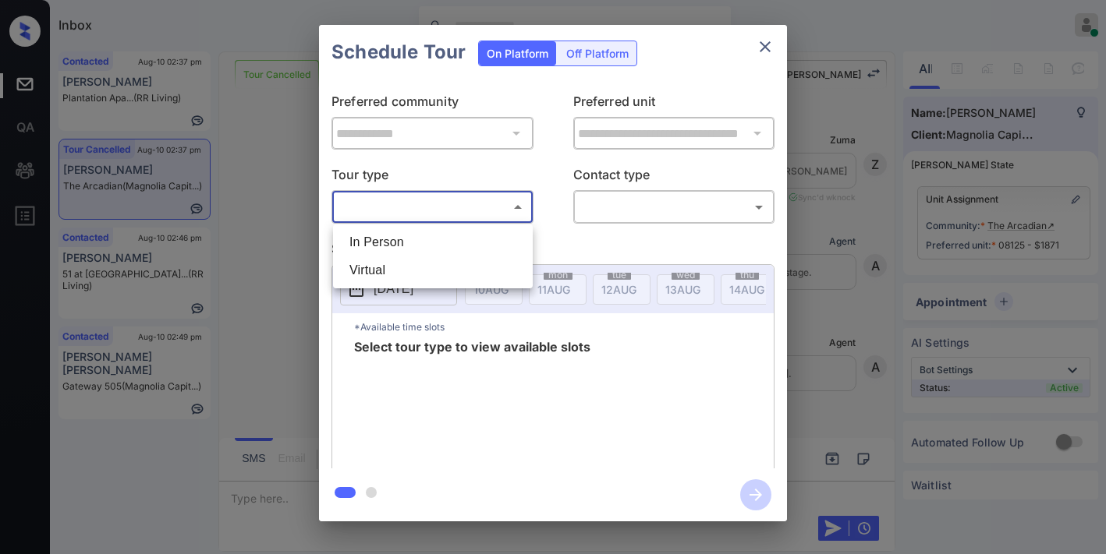
click at [423, 245] on li "In Person" at bounding box center [433, 242] width 192 height 28
type input "********"
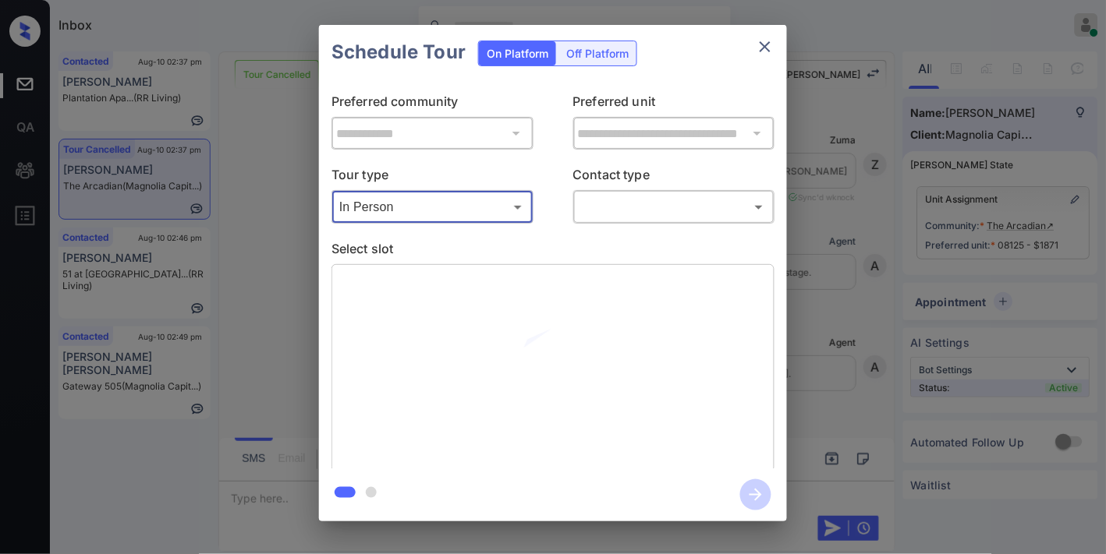
scroll to position [7714, 0]
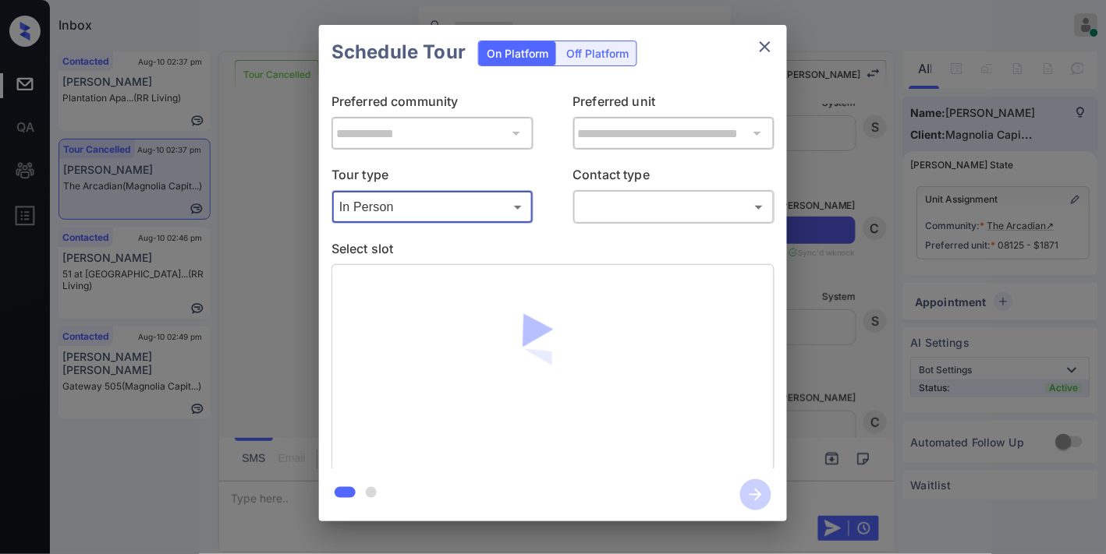
click at [678, 200] on body "Inbox Samantha Soliven Online Set yourself offline Set yourself on break Profil…" at bounding box center [553, 277] width 1106 height 554
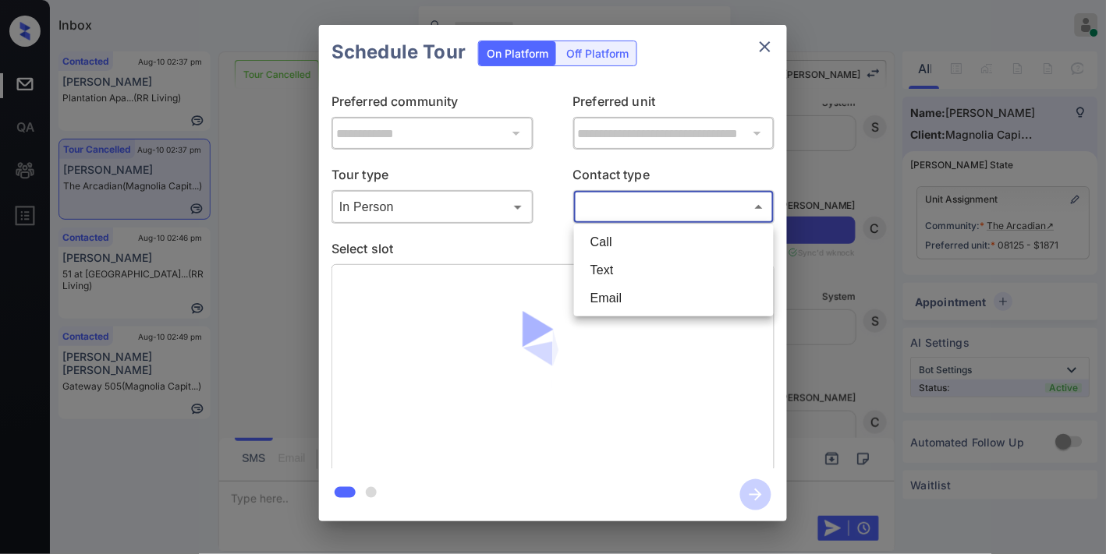
click at [654, 269] on li "Text" at bounding box center [674, 271] width 192 height 28
type input "****"
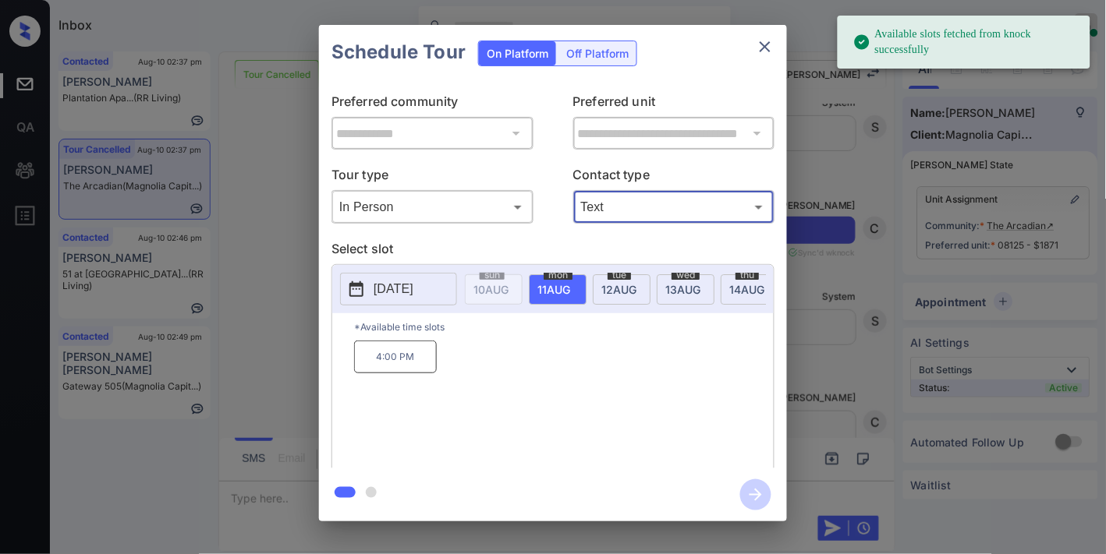
click at [404, 290] on p "[DATE]" at bounding box center [394, 289] width 40 height 19
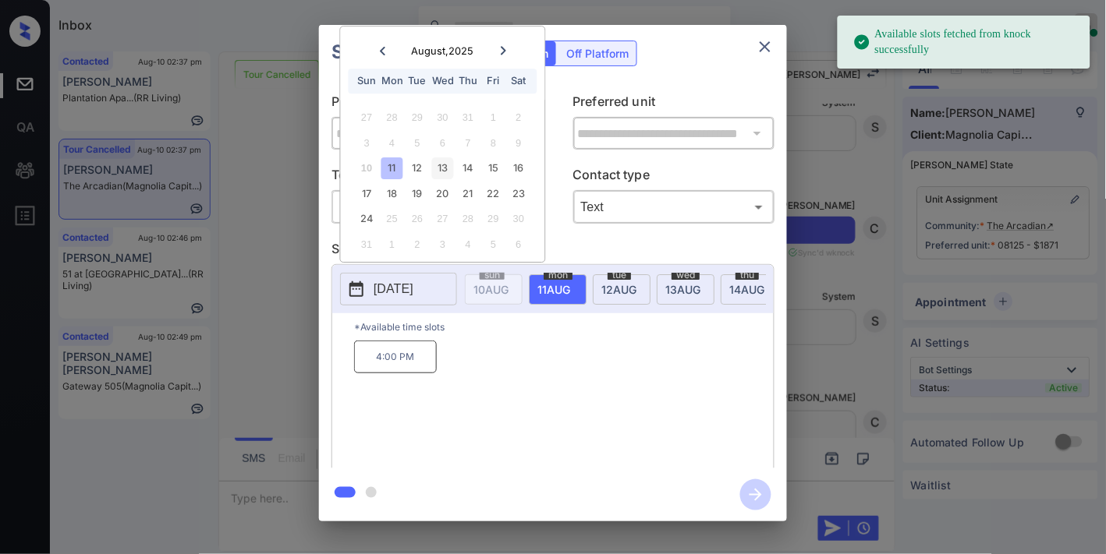
click at [439, 166] on div "13" at bounding box center [442, 168] width 21 height 21
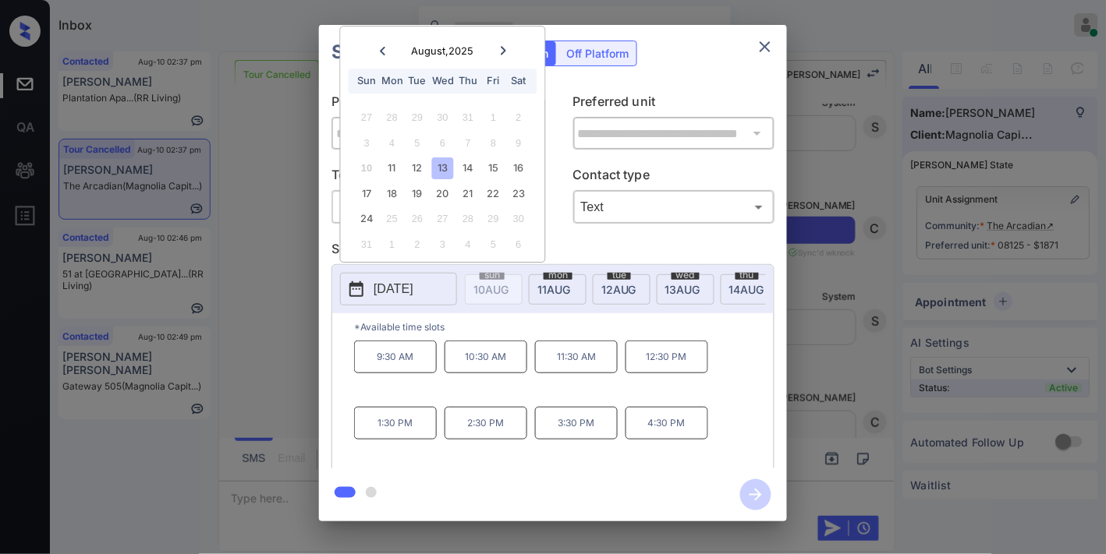
click at [667, 374] on p "12:30 PM" at bounding box center [666, 357] width 83 height 33
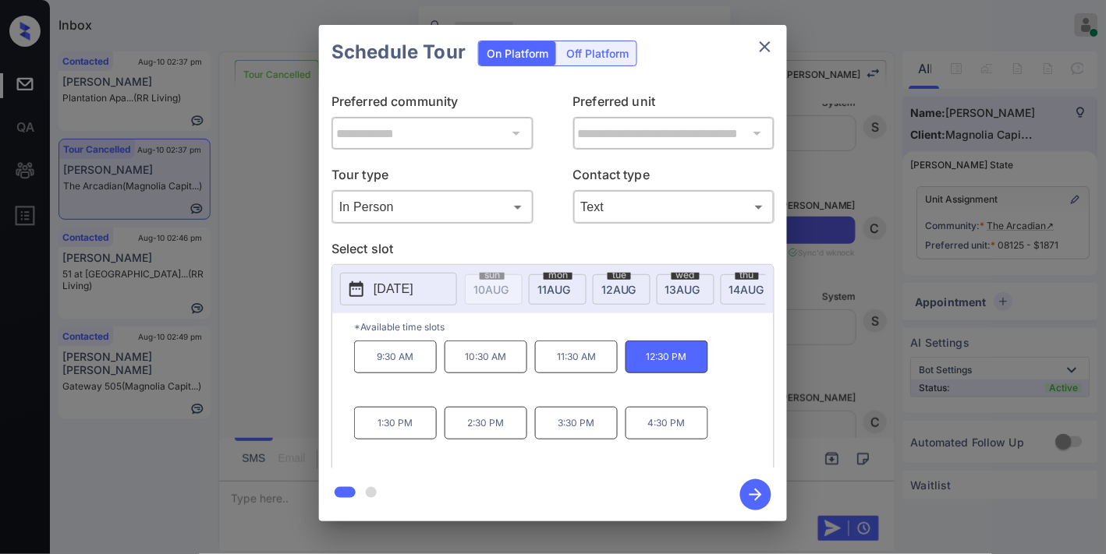
click at [749, 494] on icon "button" at bounding box center [755, 495] width 31 height 31
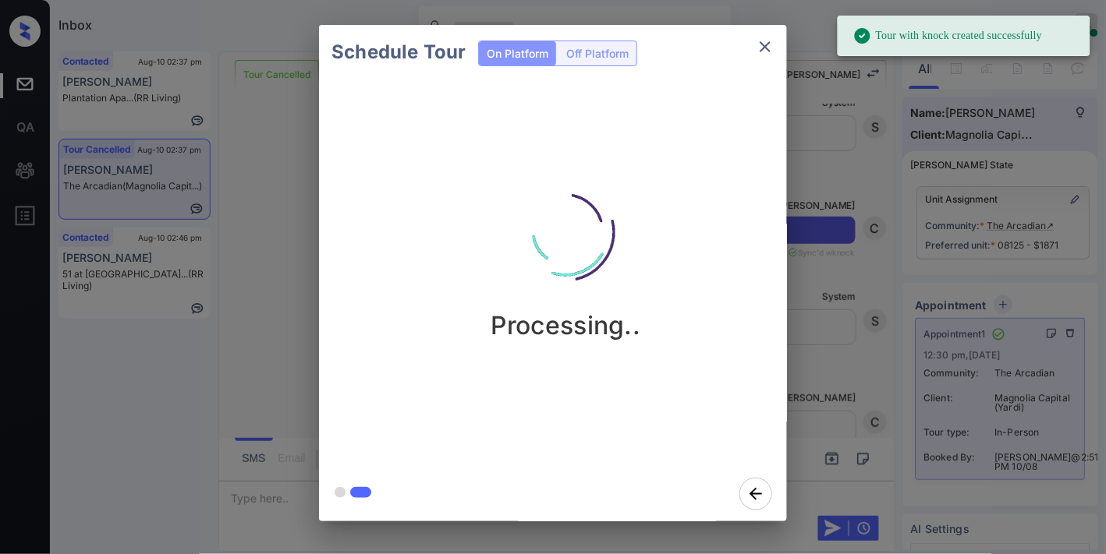
click at [767, 37] on icon "close" at bounding box center [765, 46] width 19 height 19
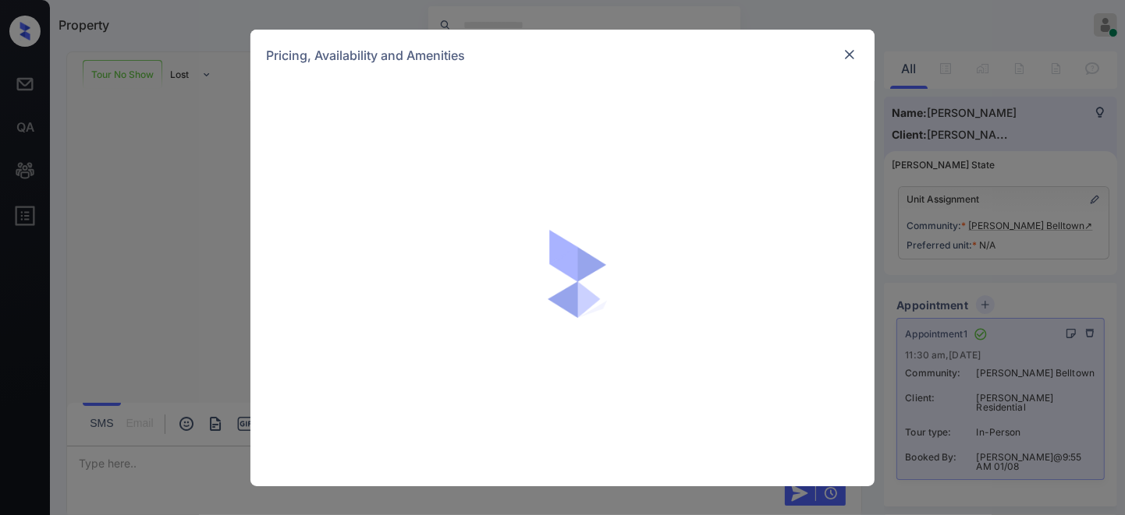
scroll to position [87, 0]
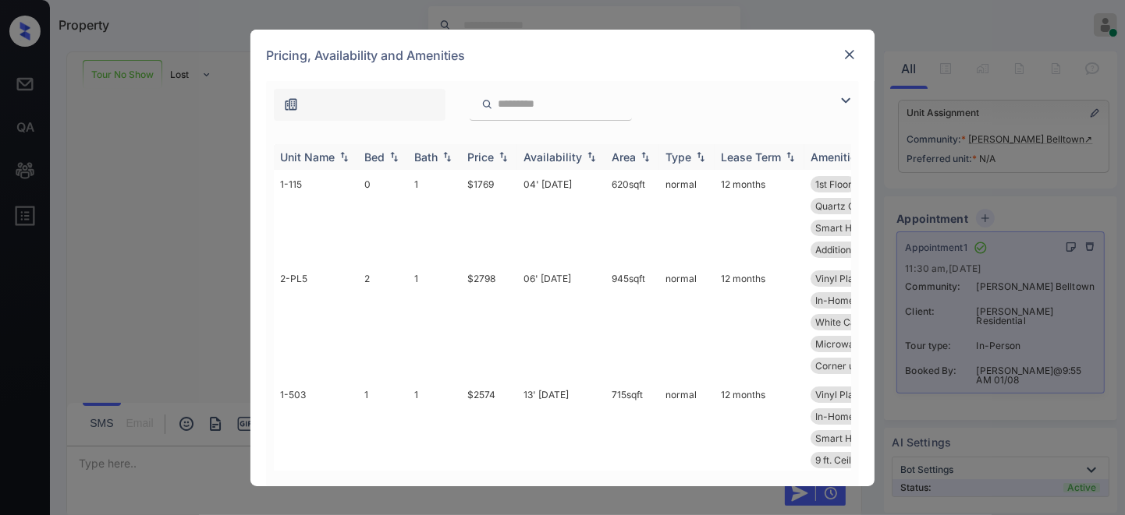
click at [495, 146] on th "Price" at bounding box center [489, 157] width 56 height 26
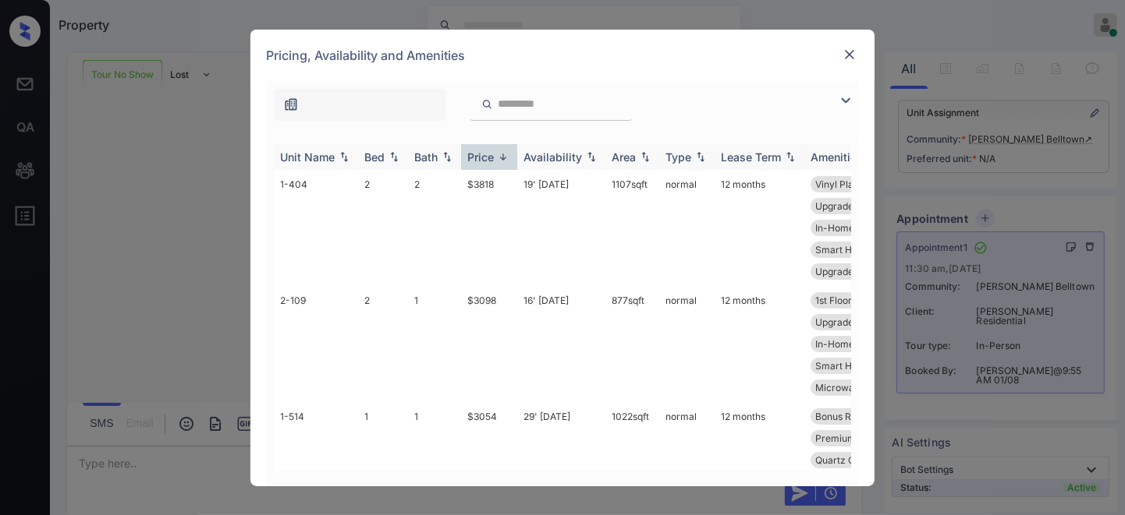
click at [495, 151] on img at bounding box center [503, 157] width 16 height 12
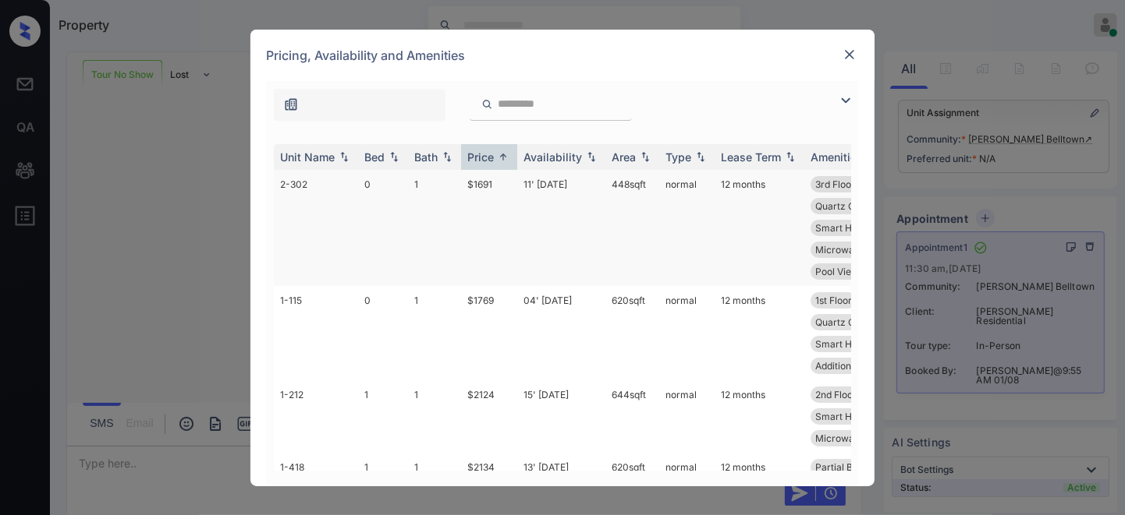
click at [488, 182] on td "$1691" at bounding box center [489, 228] width 56 height 116
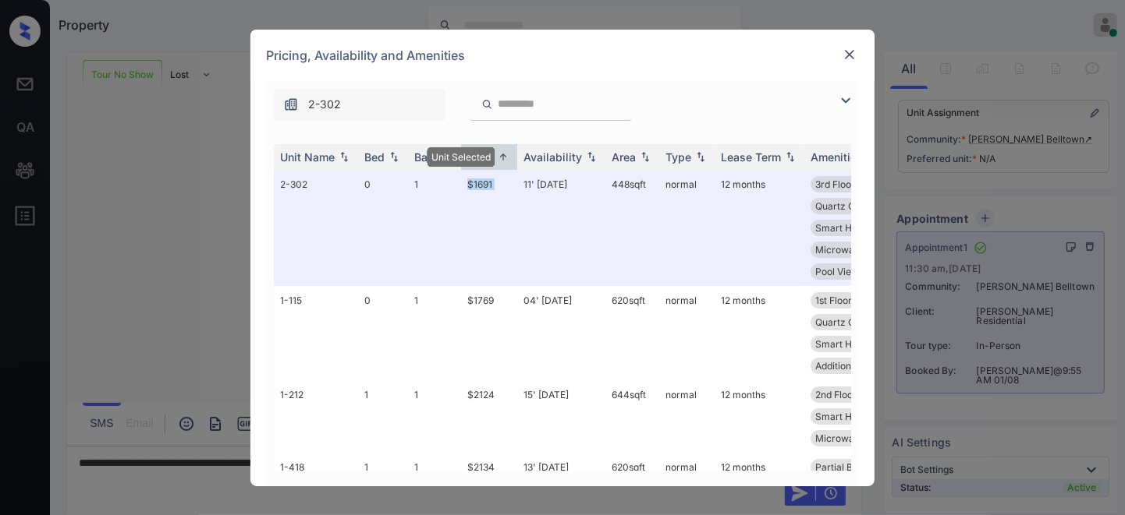
click at [843, 55] on img at bounding box center [849, 55] width 16 height 16
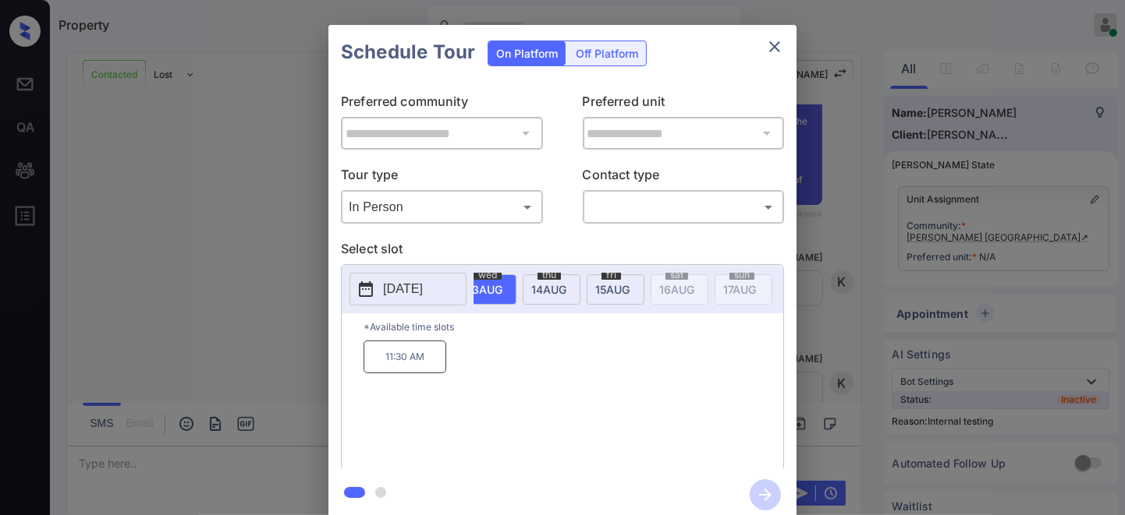
scroll to position [0, 173]
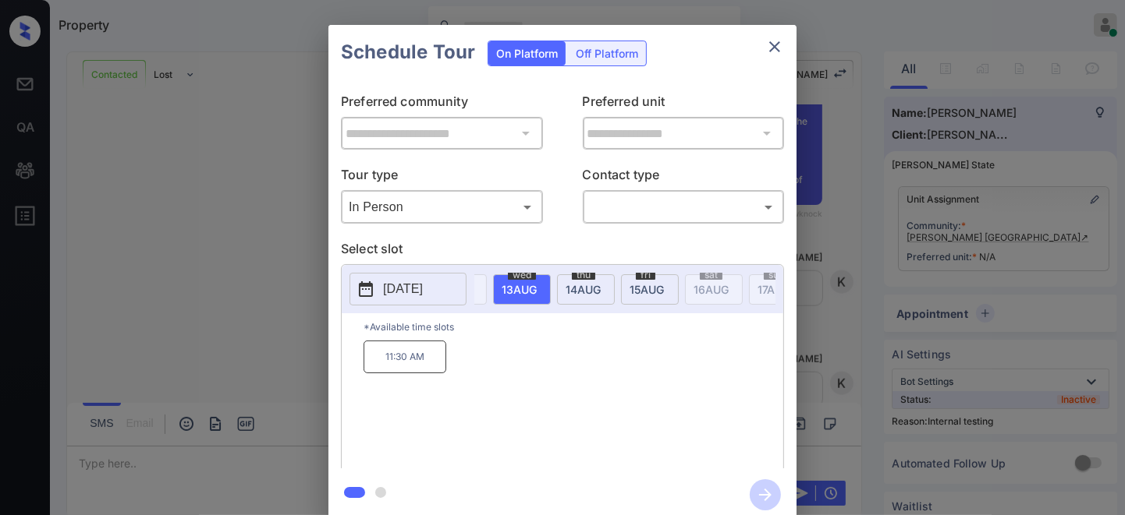
click at [423, 285] on p "2025-08-13" at bounding box center [403, 289] width 40 height 19
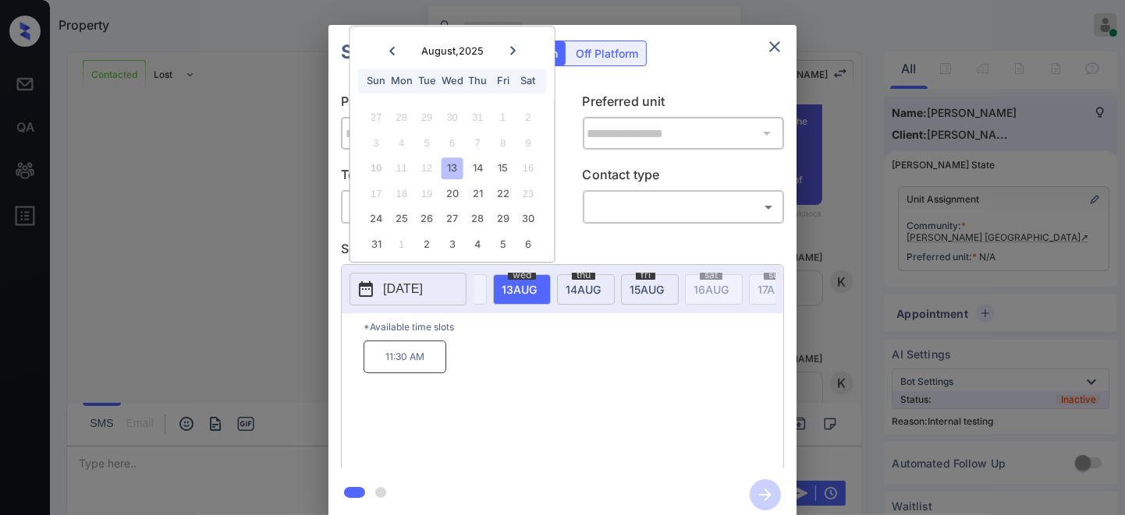
click at [424, 364] on p "11:30 AM" at bounding box center [404, 357] width 83 height 33
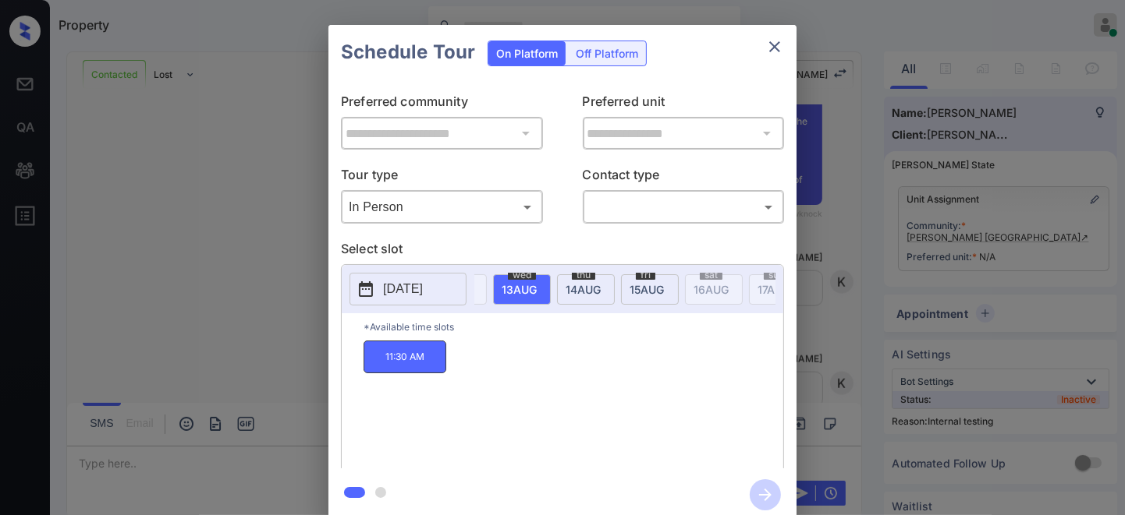
click at [409, 286] on p "2025-08-13" at bounding box center [403, 289] width 40 height 19
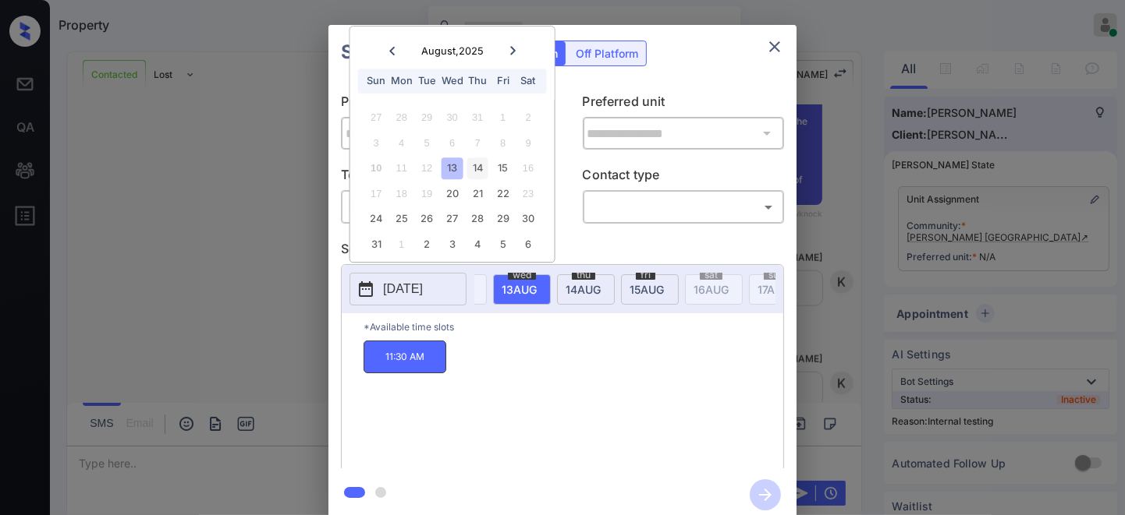
click at [470, 167] on div "14" at bounding box center [477, 168] width 21 height 21
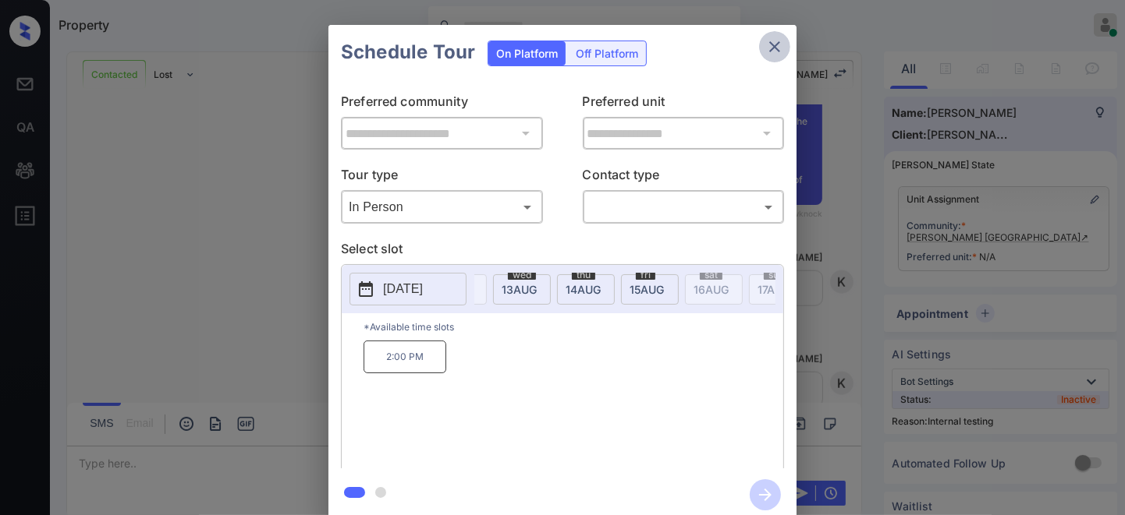
click at [781, 44] on icon "close" at bounding box center [774, 46] width 19 height 19
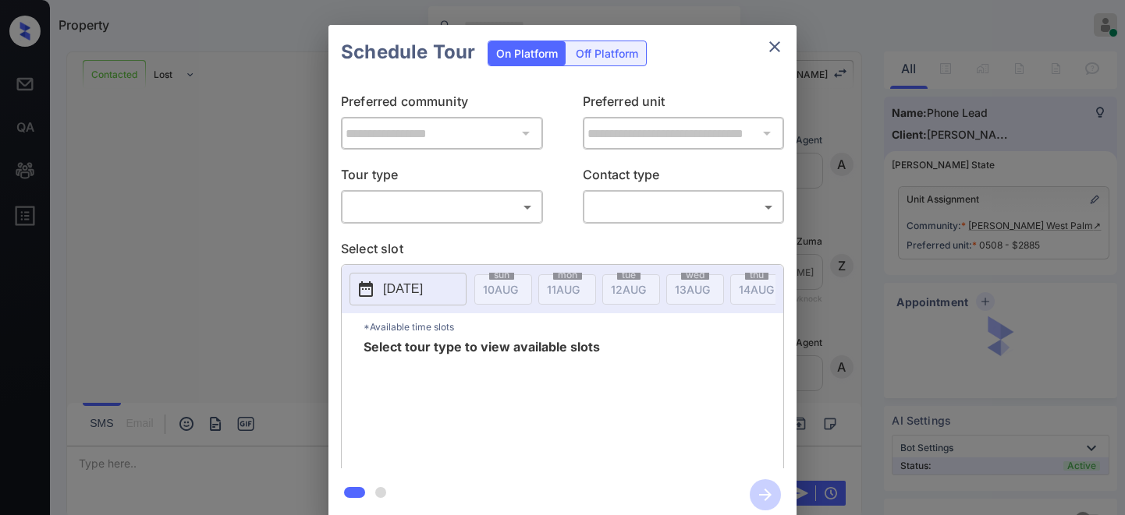
click at [426, 192] on div "​ ​" at bounding box center [442, 207] width 202 height 34
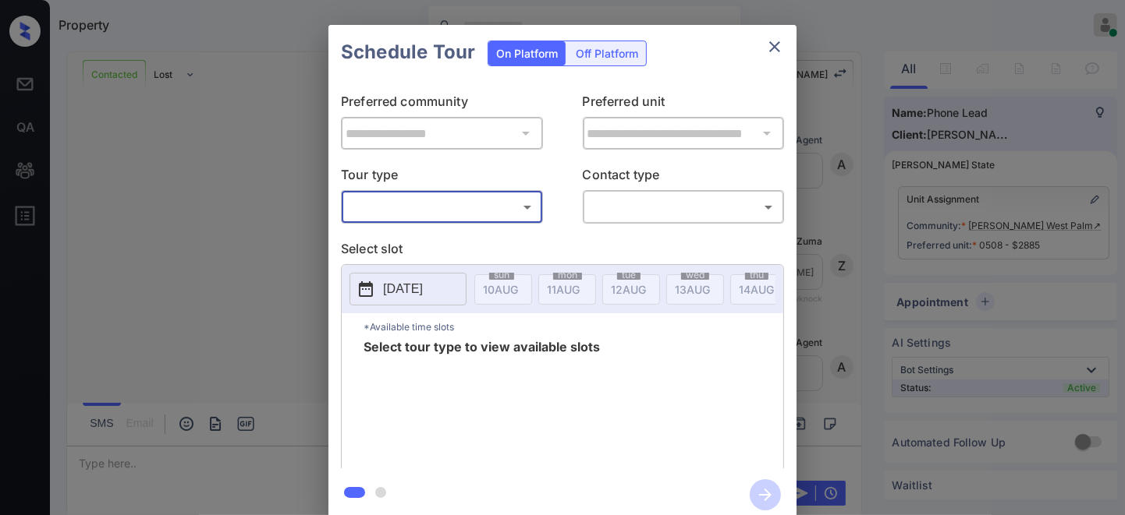
scroll to position [4997, 0]
click at [423, 203] on body "Property [PERSON_NAME] Online Set yourself offline Set yourself on break Profil…" at bounding box center [562, 257] width 1125 height 515
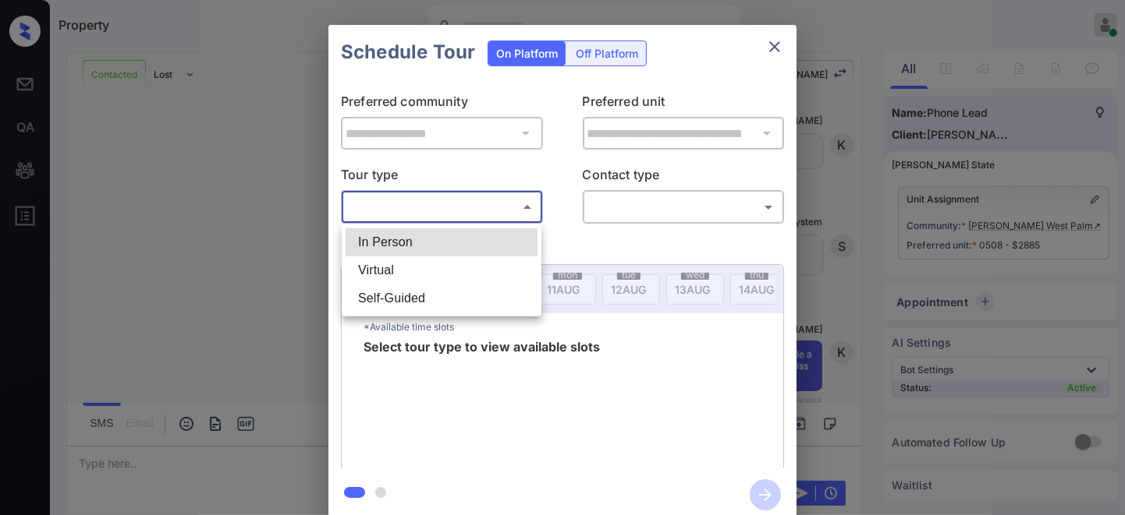
click at [417, 236] on li "In Person" at bounding box center [441, 242] width 192 height 28
type input "********"
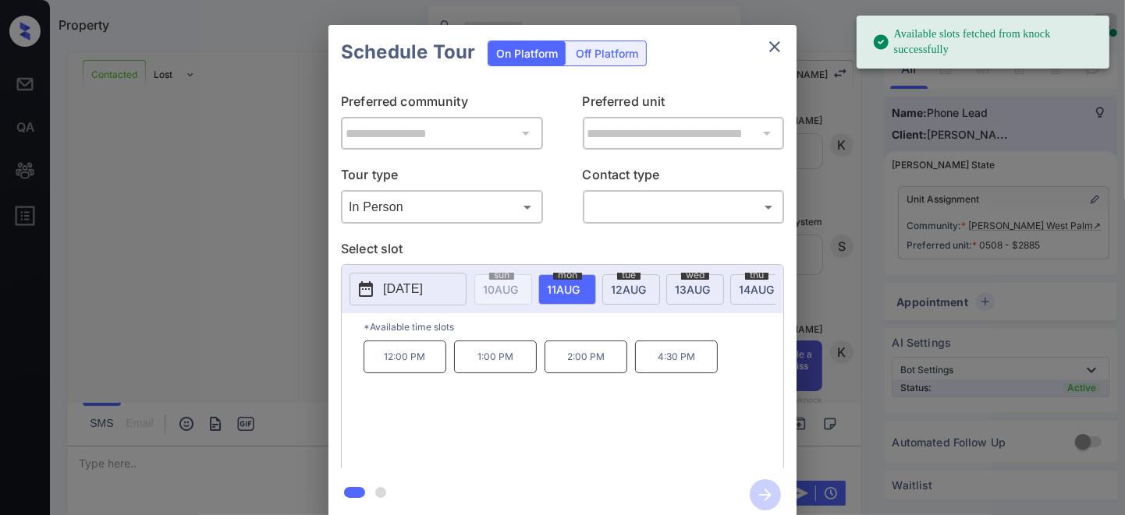
click at [409, 289] on p "[DATE]" at bounding box center [403, 289] width 40 height 19
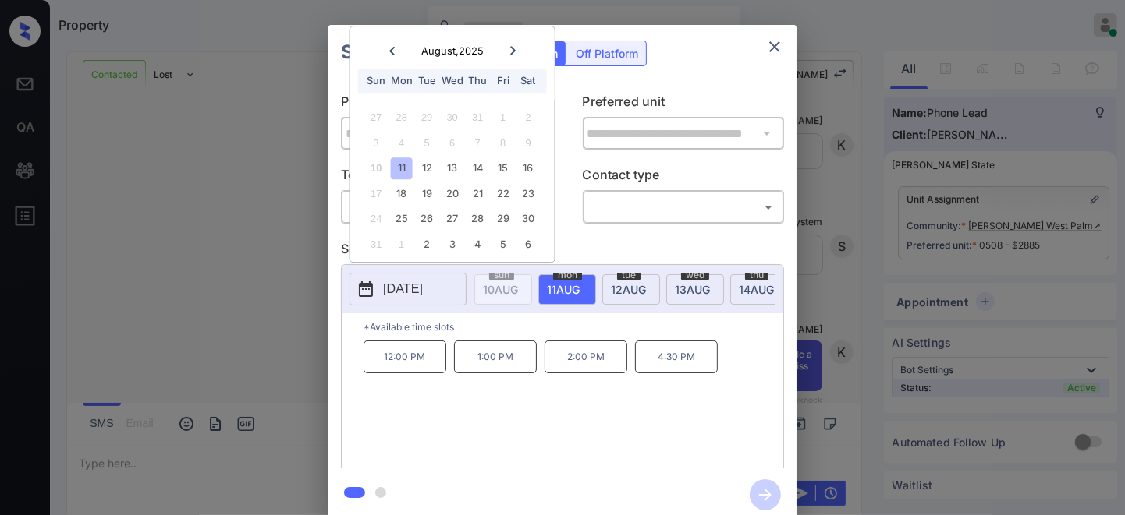
click at [415, 365] on p "12:00 PM" at bounding box center [404, 357] width 83 height 33
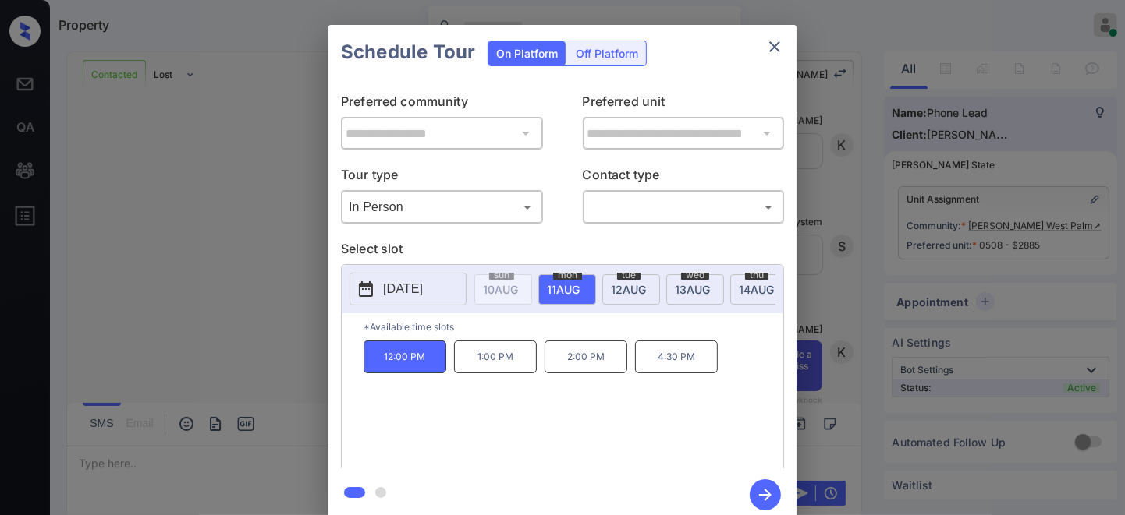
click at [434, 201] on body "Property [PERSON_NAME] Online Set yourself offline Set yourself on break Profil…" at bounding box center [562, 257] width 1125 height 515
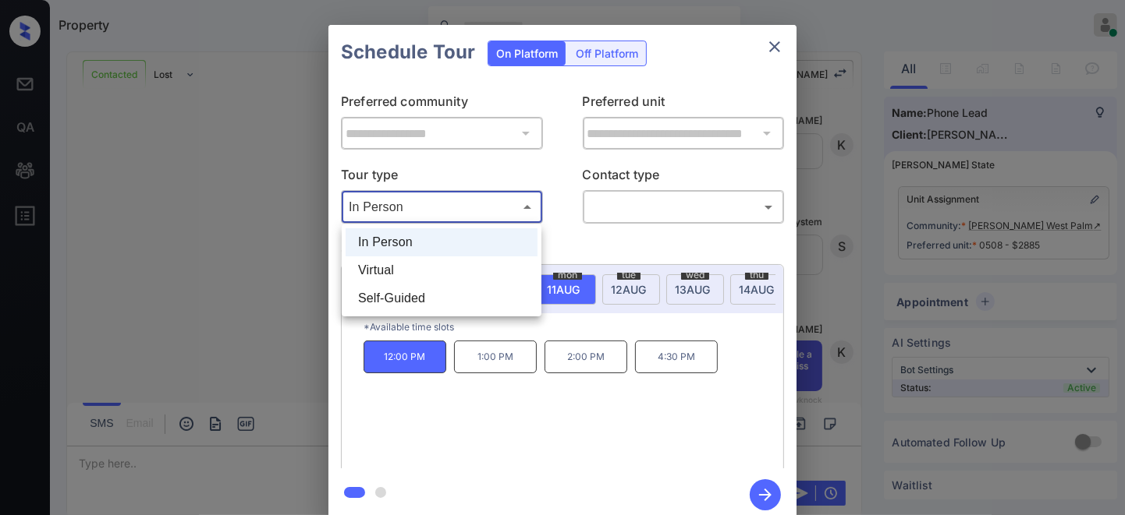
click at [775, 51] on div at bounding box center [562, 257] width 1125 height 515
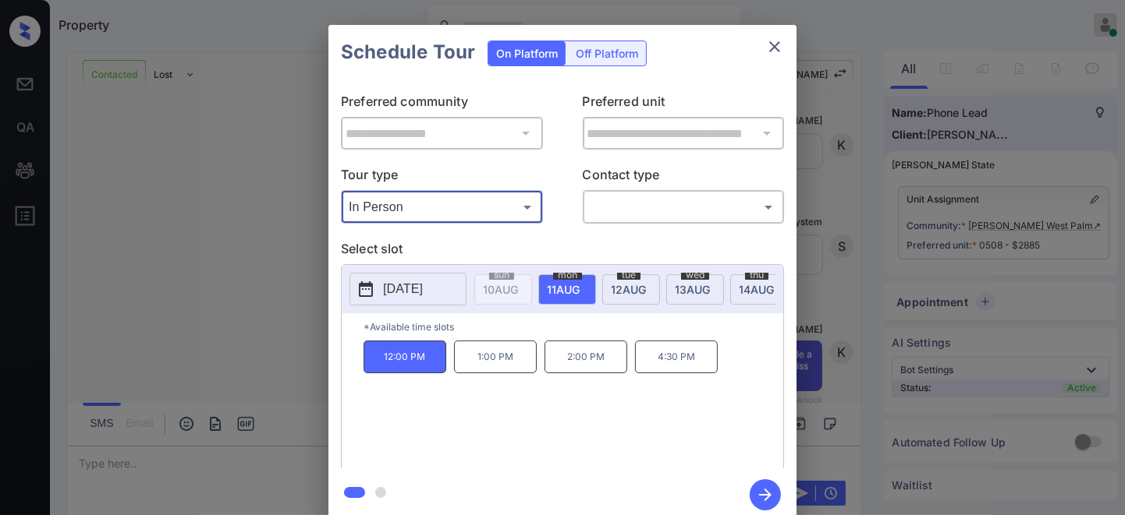
click at [776, 43] on icon "close" at bounding box center [774, 46] width 19 height 19
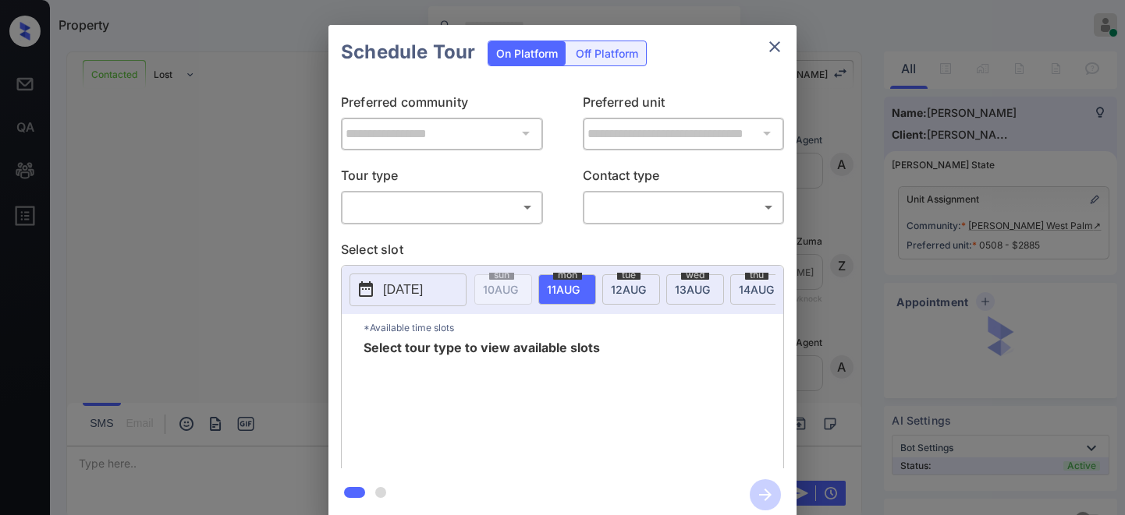
click at [402, 199] on body "Property [PERSON_NAME] Online Set yourself offline Set yourself on break Profil…" at bounding box center [562, 257] width 1125 height 515
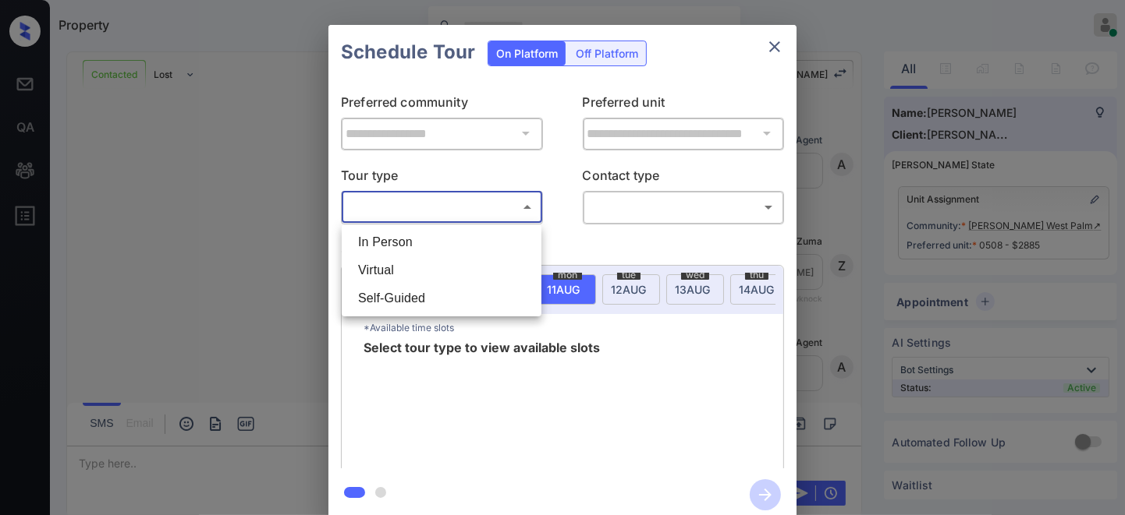
scroll to position [5099, 0]
click at [407, 238] on li "In Person" at bounding box center [441, 242] width 192 height 28
type input "********"
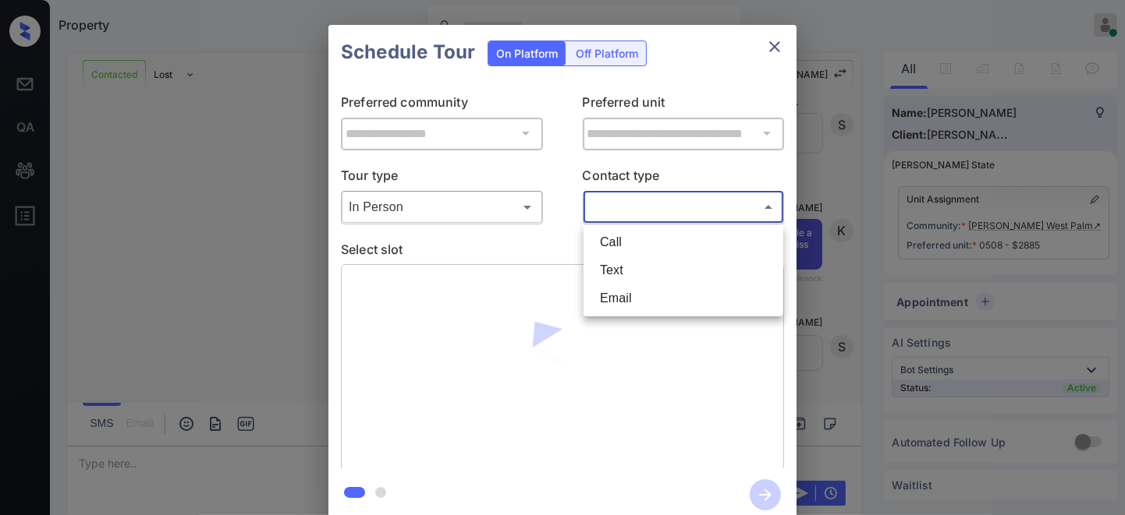
click at [625, 195] on body "Property [PERSON_NAME] Online Set yourself offline Set yourself on break Profil…" at bounding box center [562, 257] width 1125 height 515
click at [625, 239] on li "Call" at bounding box center [683, 242] width 192 height 28
type input "****"
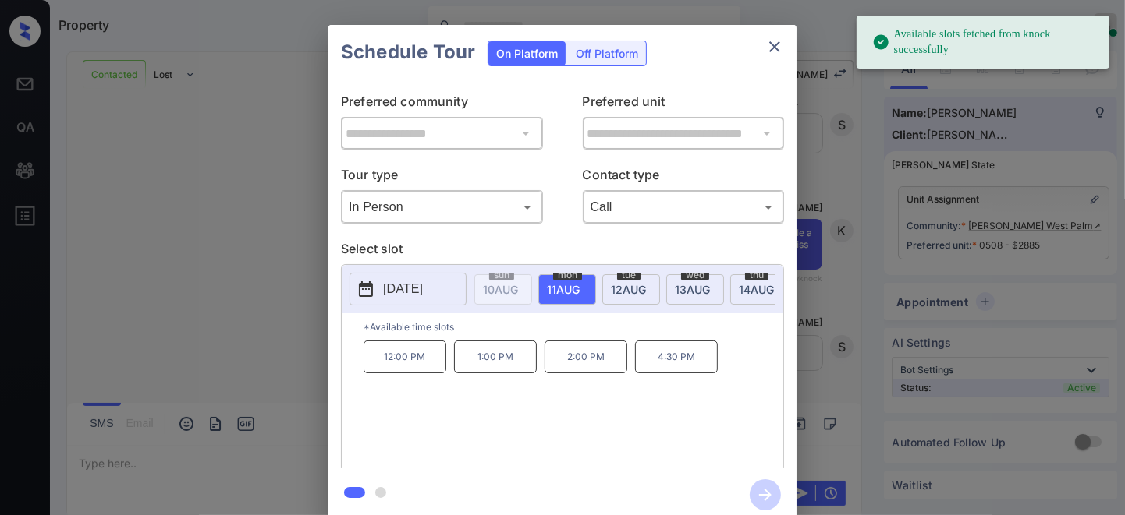
click at [414, 360] on p "12:00 PM" at bounding box center [404, 357] width 83 height 33
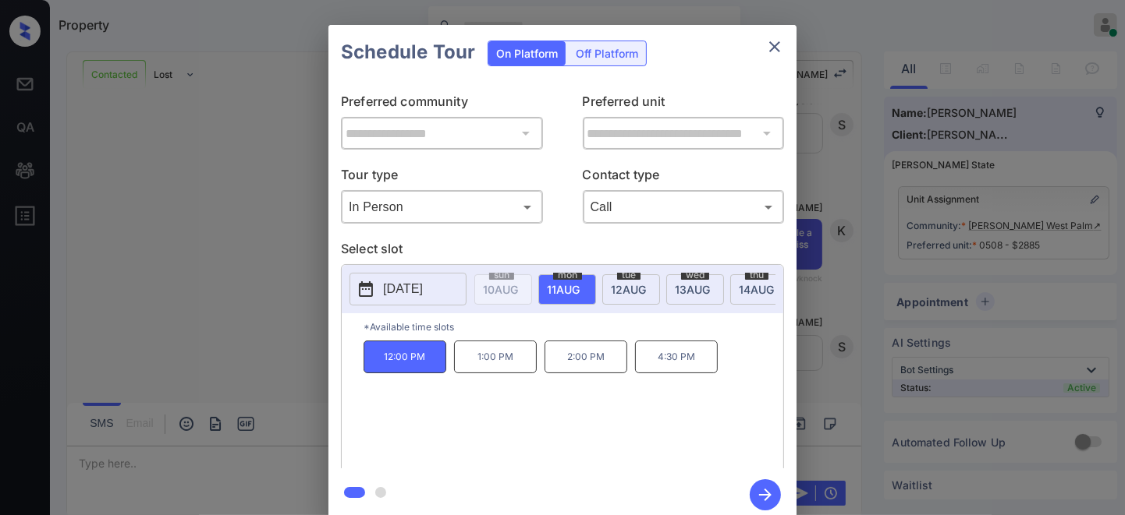
click at [765, 491] on icon "button" at bounding box center [764, 495] width 31 height 31
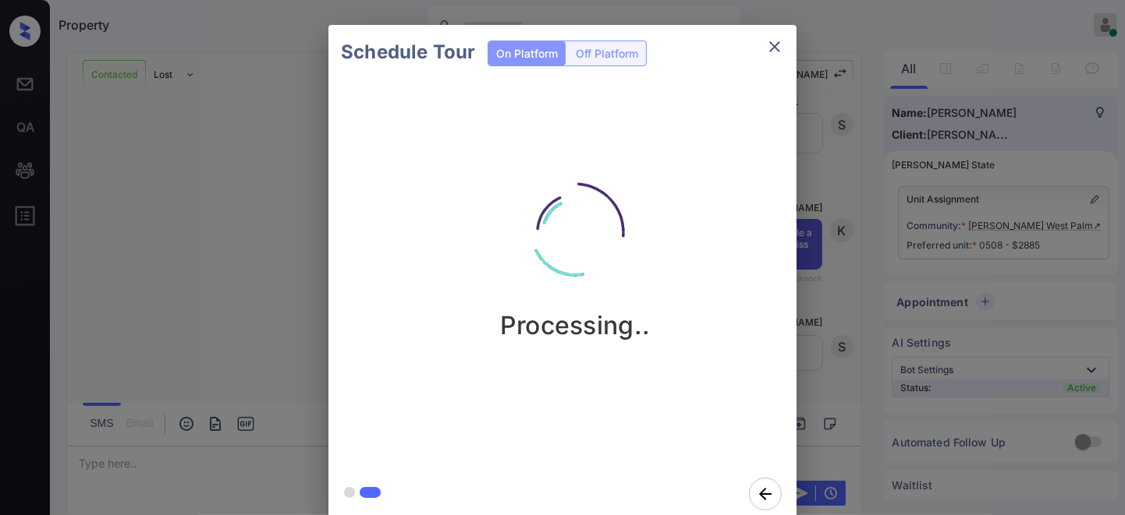
click at [574, 172] on img at bounding box center [575, 232] width 156 height 156
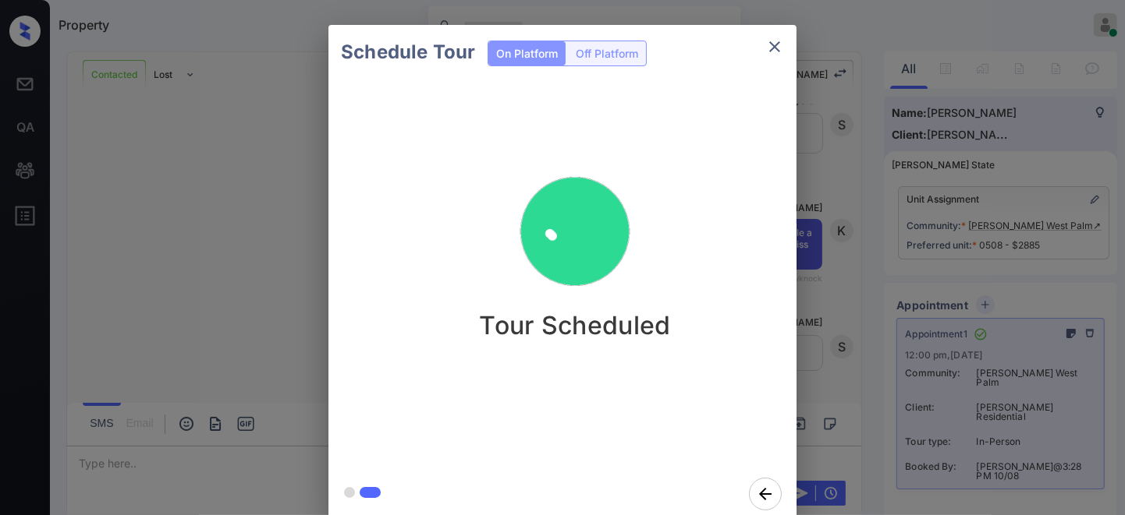
click at [767, 55] on icon "close" at bounding box center [774, 46] width 19 height 19
